Goal: Navigation & Orientation: Find specific page/section

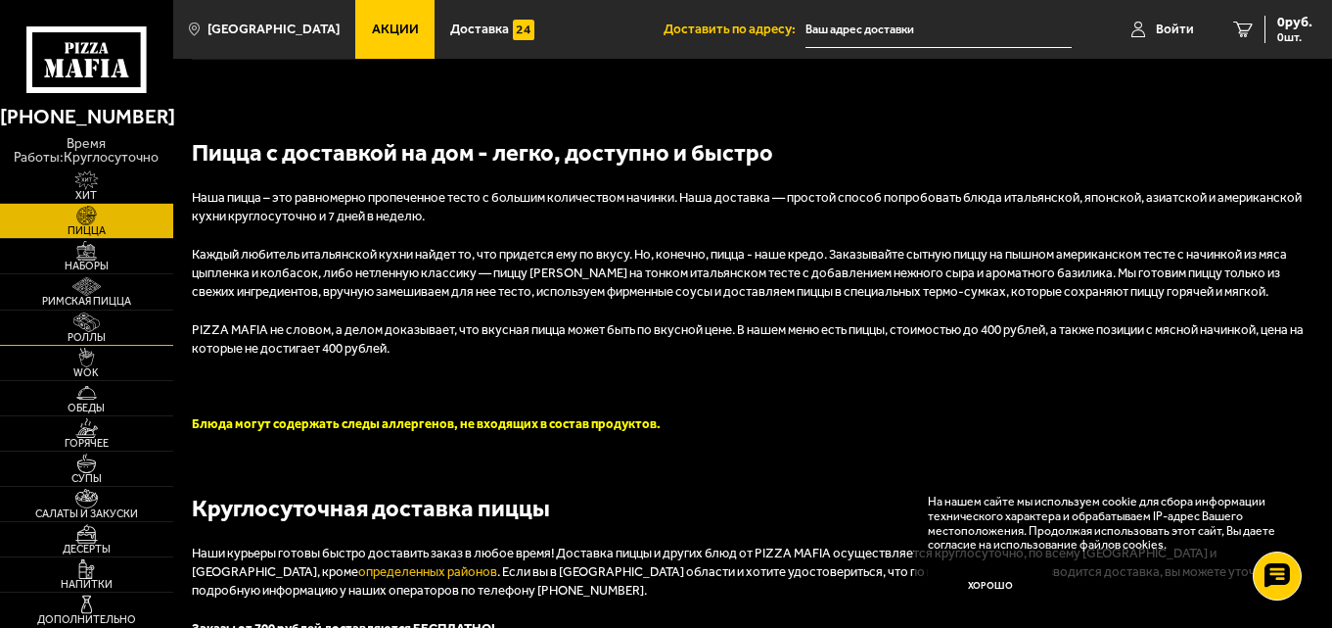
scroll to position [3525, 0]
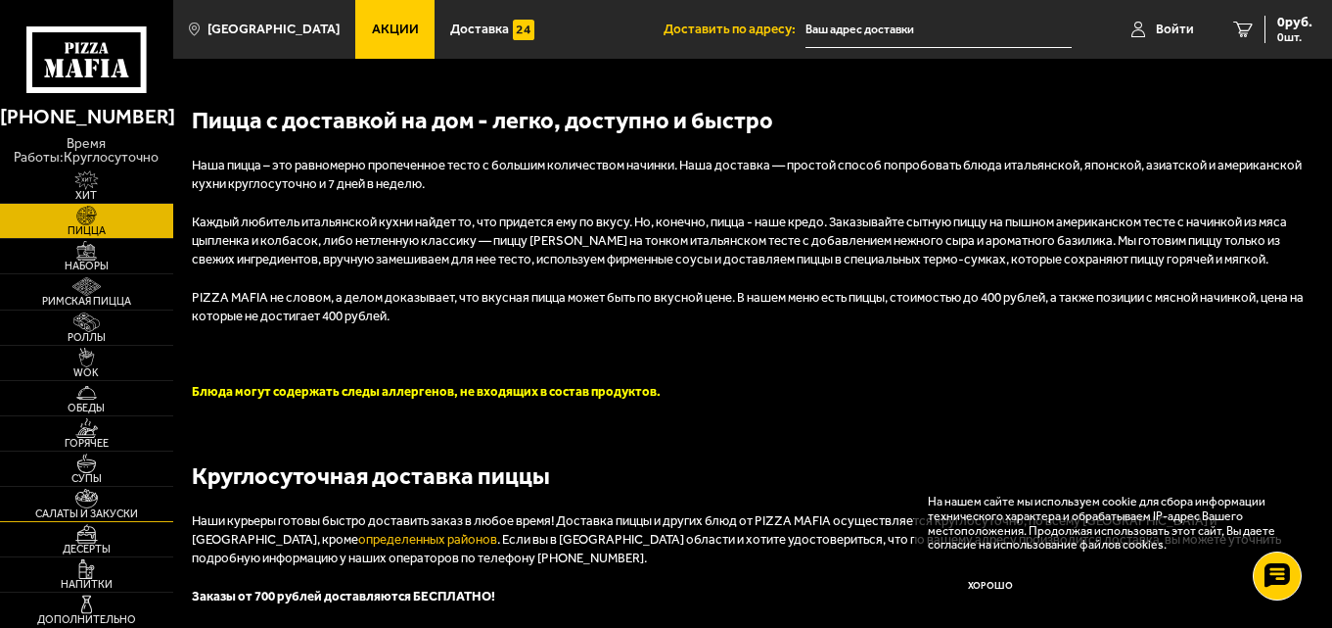
click at [130, 498] on link "Салаты и закуски" at bounding box center [86, 504] width 173 height 34
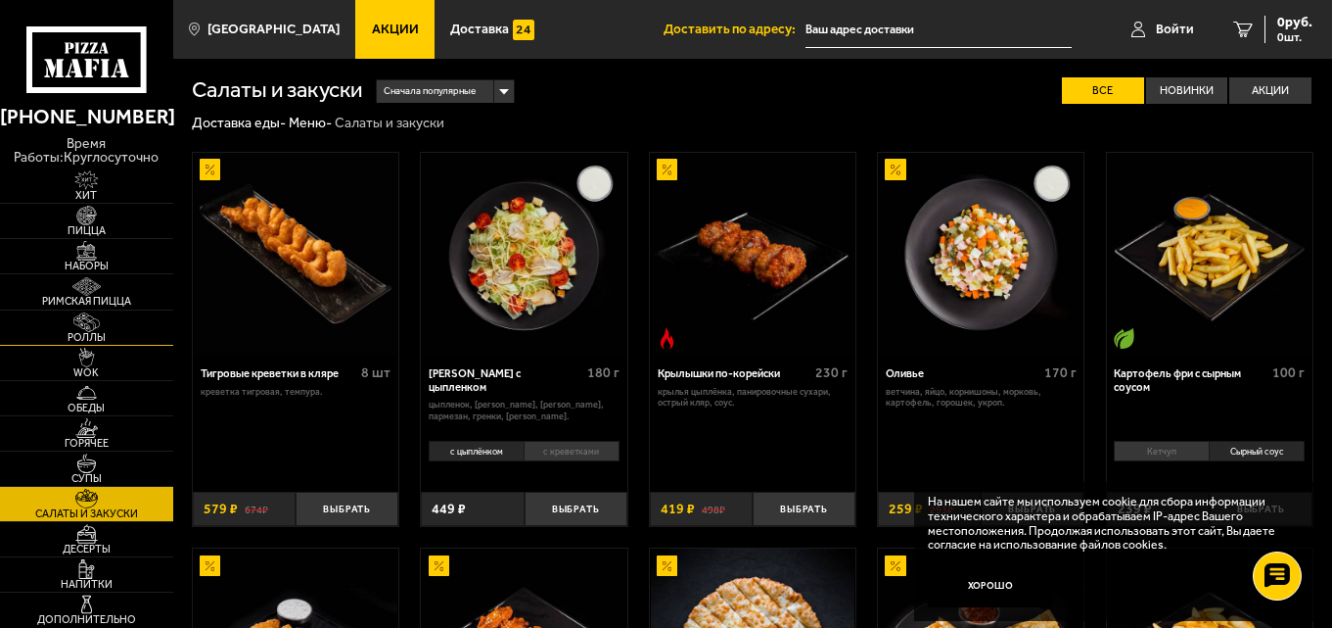
click at [97, 327] on img at bounding box center [86, 322] width 53 height 20
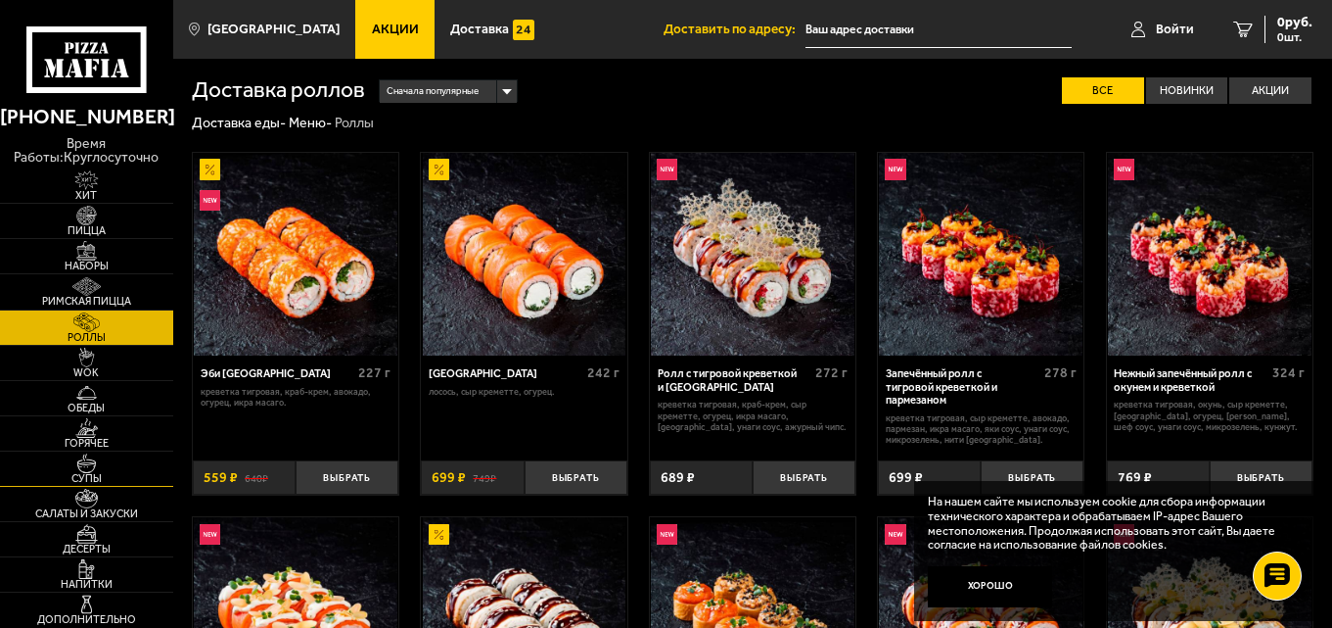
click at [115, 478] on span "Супы" at bounding box center [86, 478] width 173 height 11
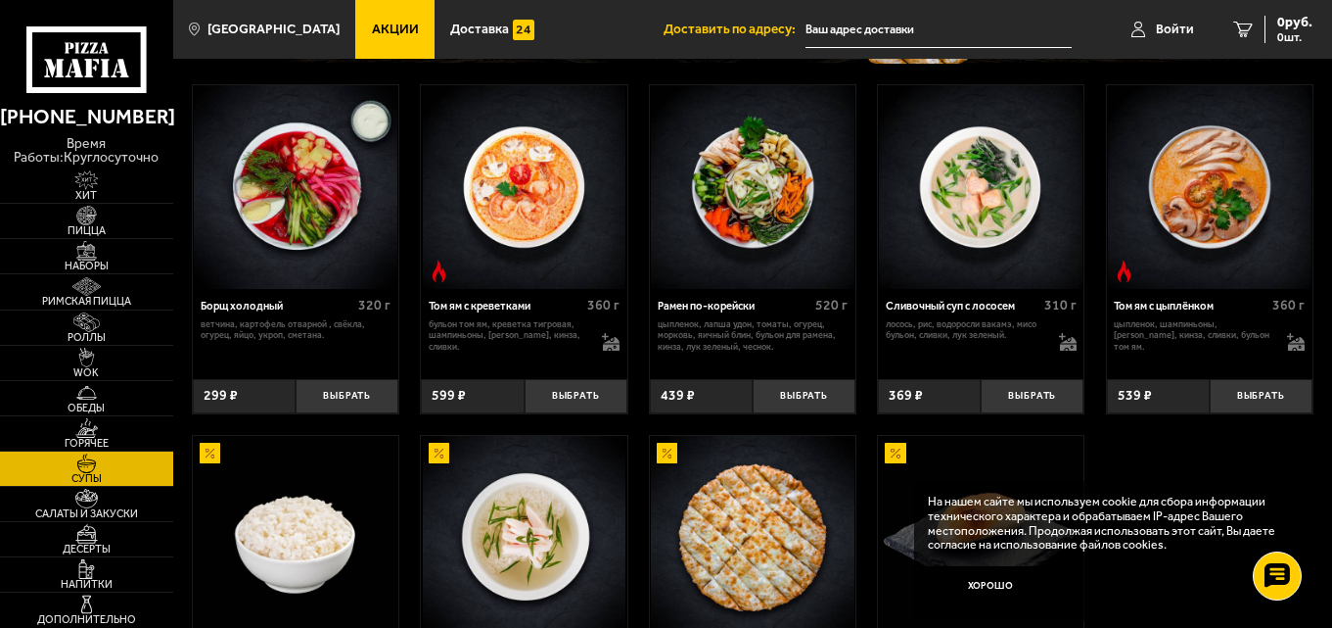
scroll to position [196, 0]
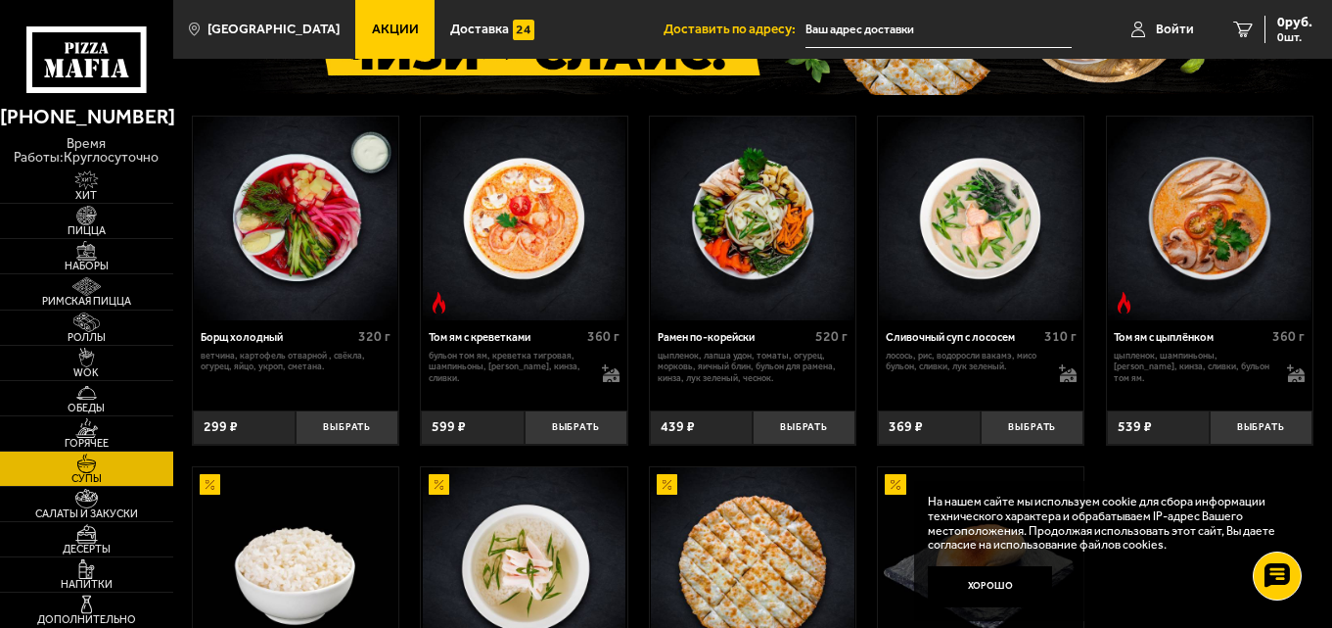
click at [1002, 258] on img at bounding box center [981, 219] width 204 height 204
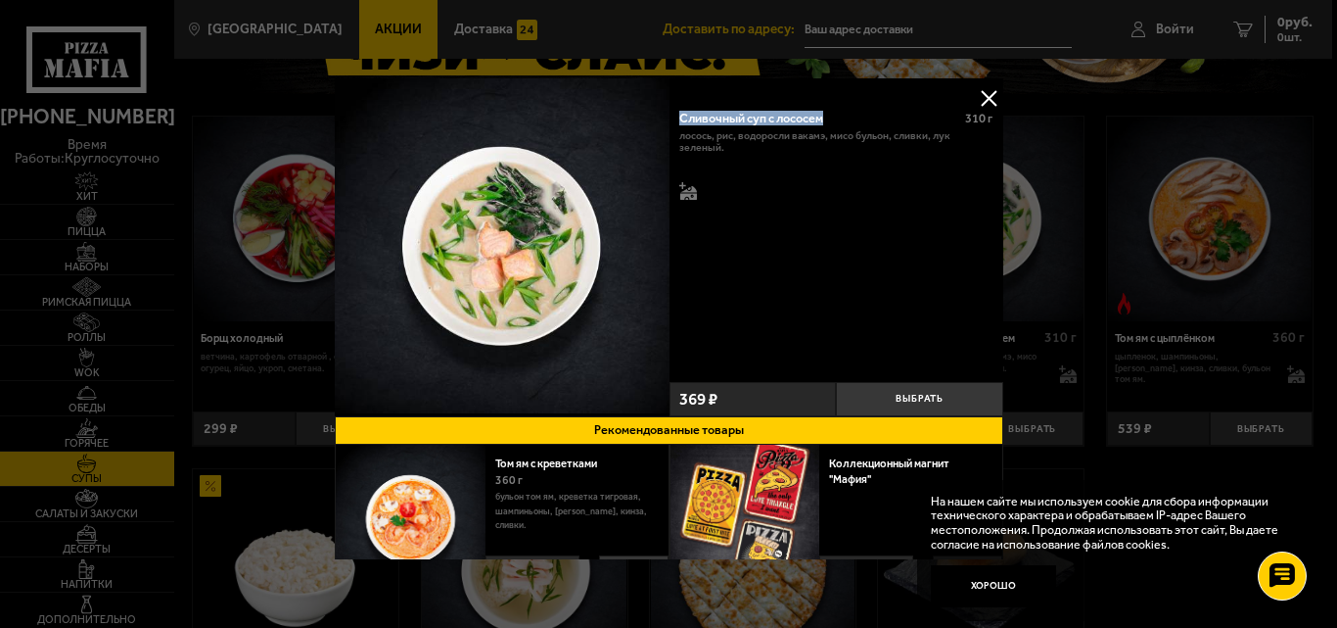
drag, startPoint x: 839, startPoint y: 114, endPoint x: 673, endPoint y: 120, distance: 166.6
click at [673, 120] on div "Сливочный суп с лососем 310 г лосось, рис, водоросли вакамэ, мисо бульон, сливк…" at bounding box center [836, 236] width 335 height 277
copy div "Сливочный суп с лососем"
click at [979, 94] on button at bounding box center [988, 97] width 29 height 29
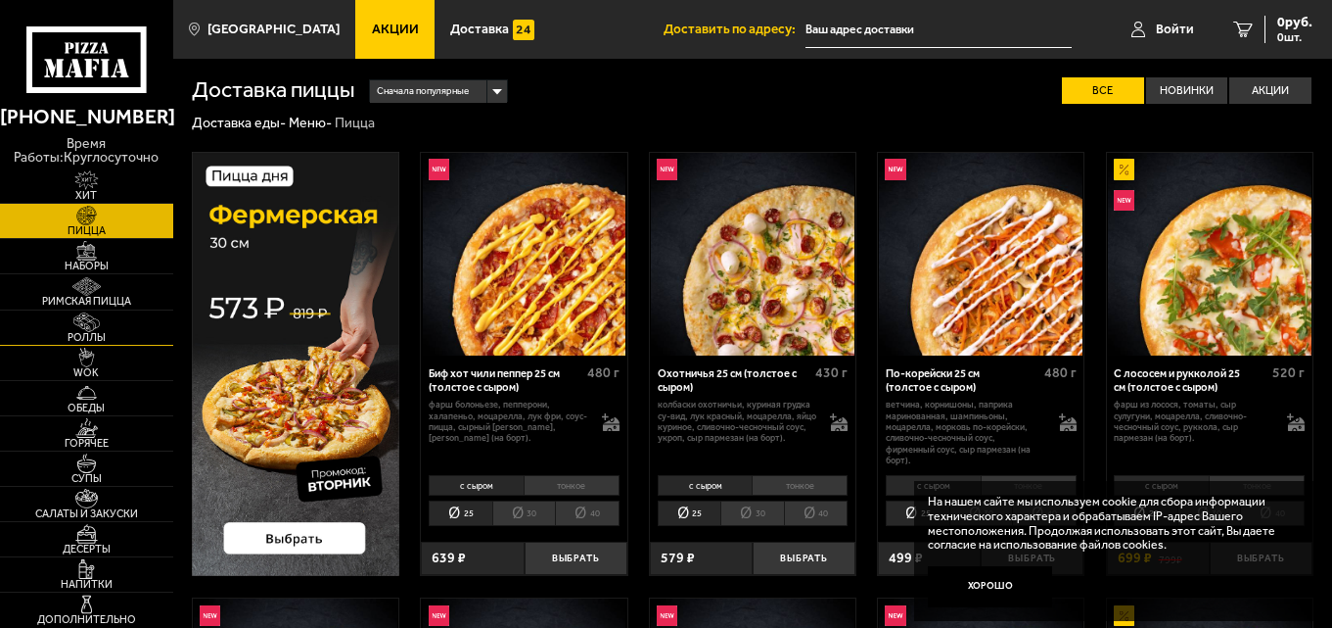
scroll to position [196, 0]
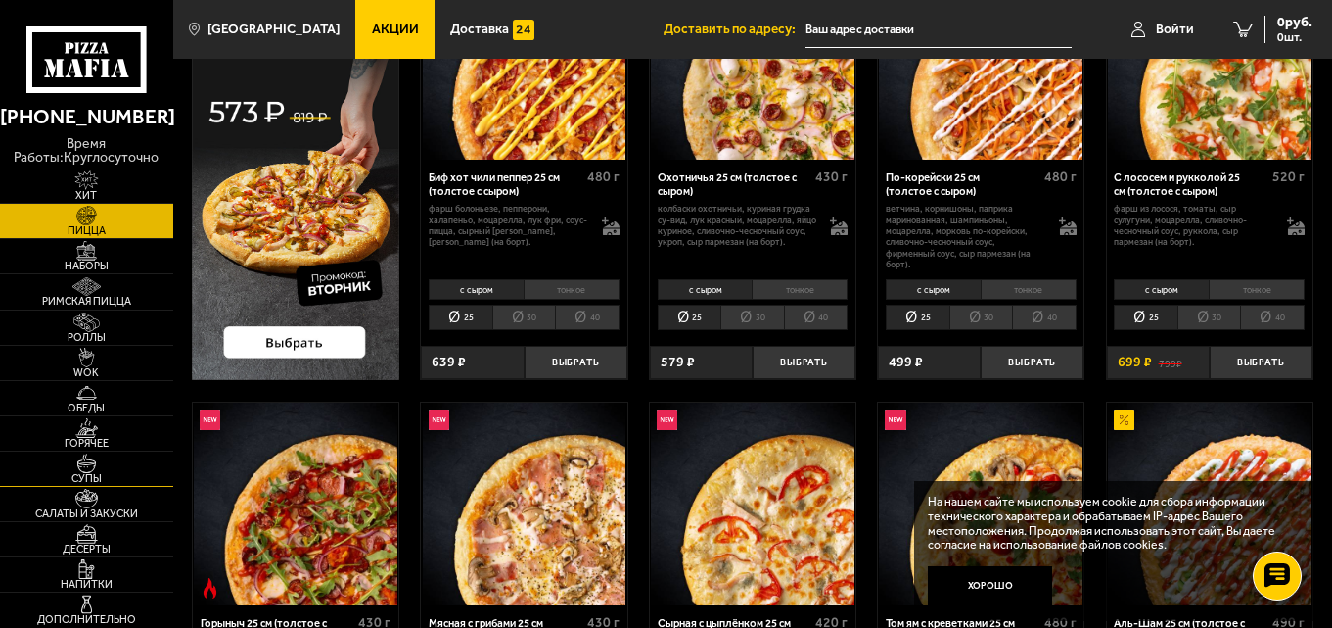
click at [96, 463] on img at bounding box center [86, 463] width 53 height 20
